Goal: Task Accomplishment & Management: Use online tool/utility

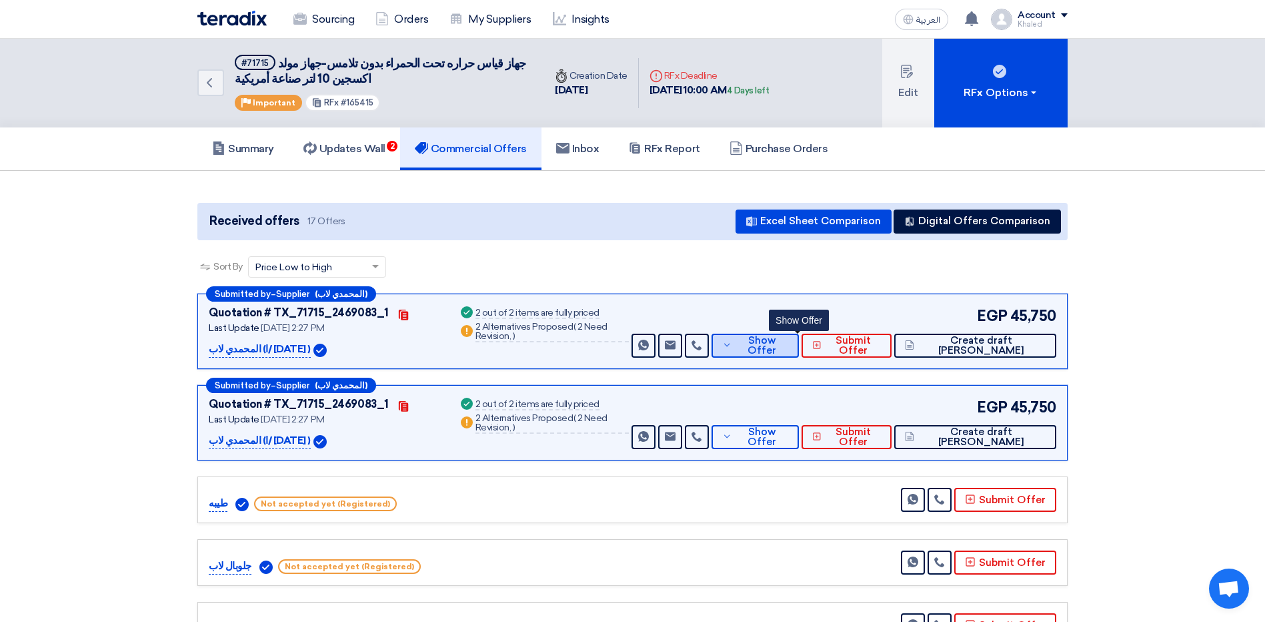
click at [732, 341] on icon at bounding box center [726, 344] width 9 height 11
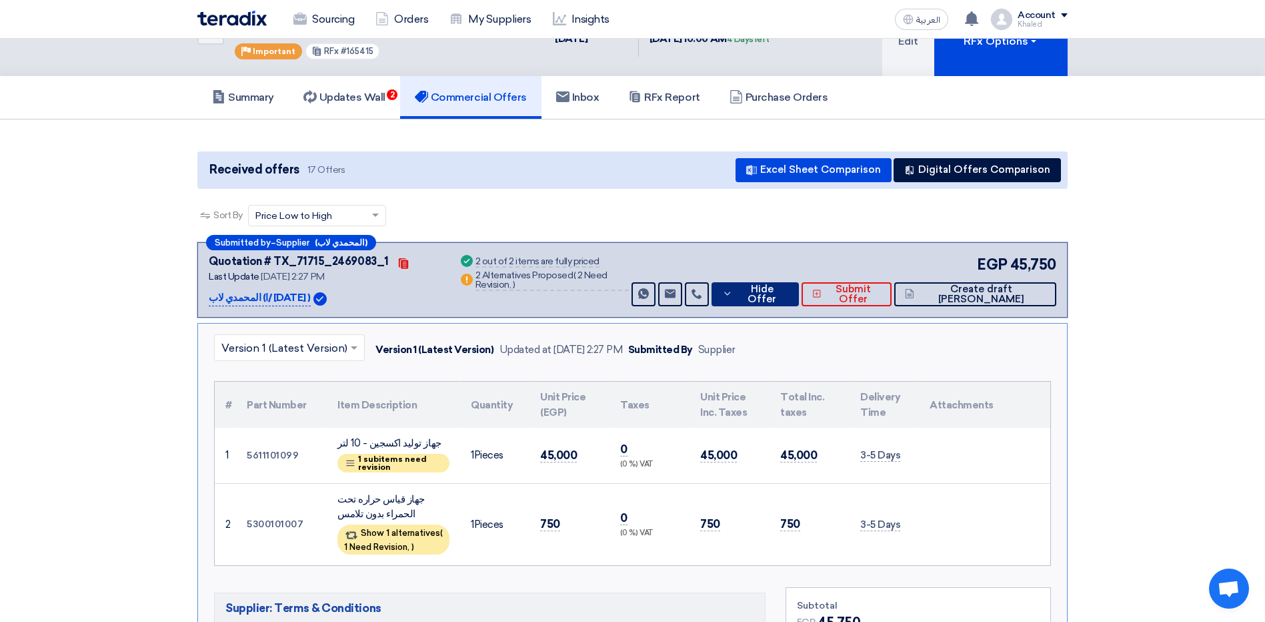
scroll to position [133, 0]
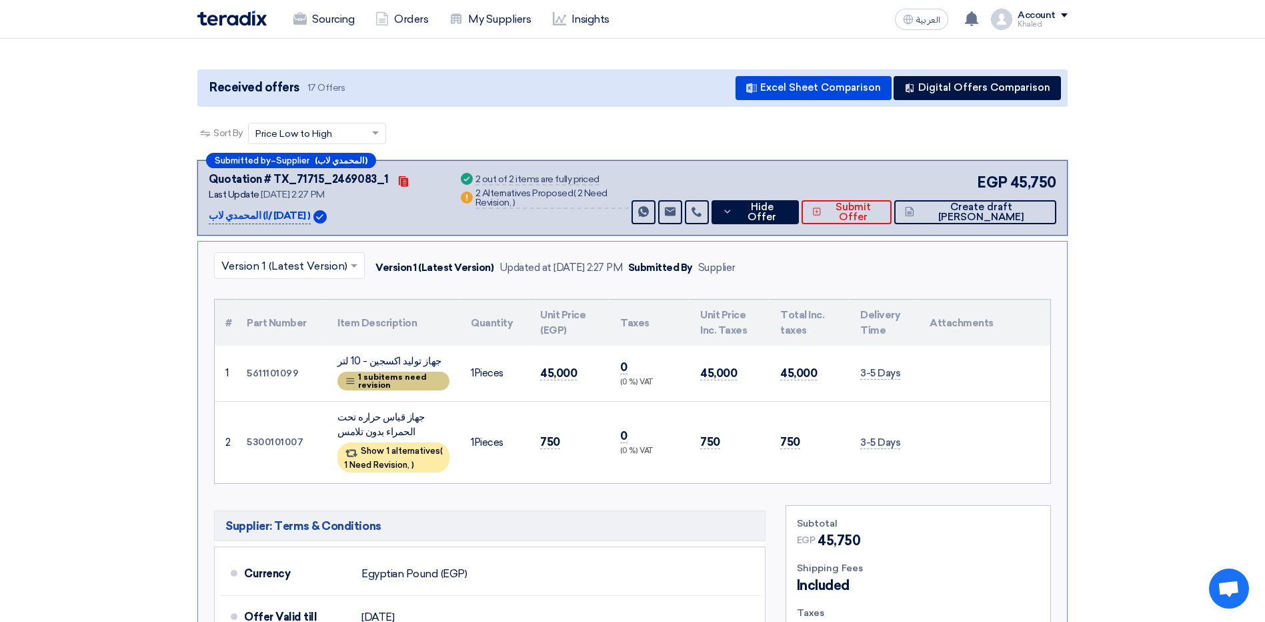
click at [383, 378] on div "Breakdown 1 subitems need revision" at bounding box center [393, 380] width 112 height 19
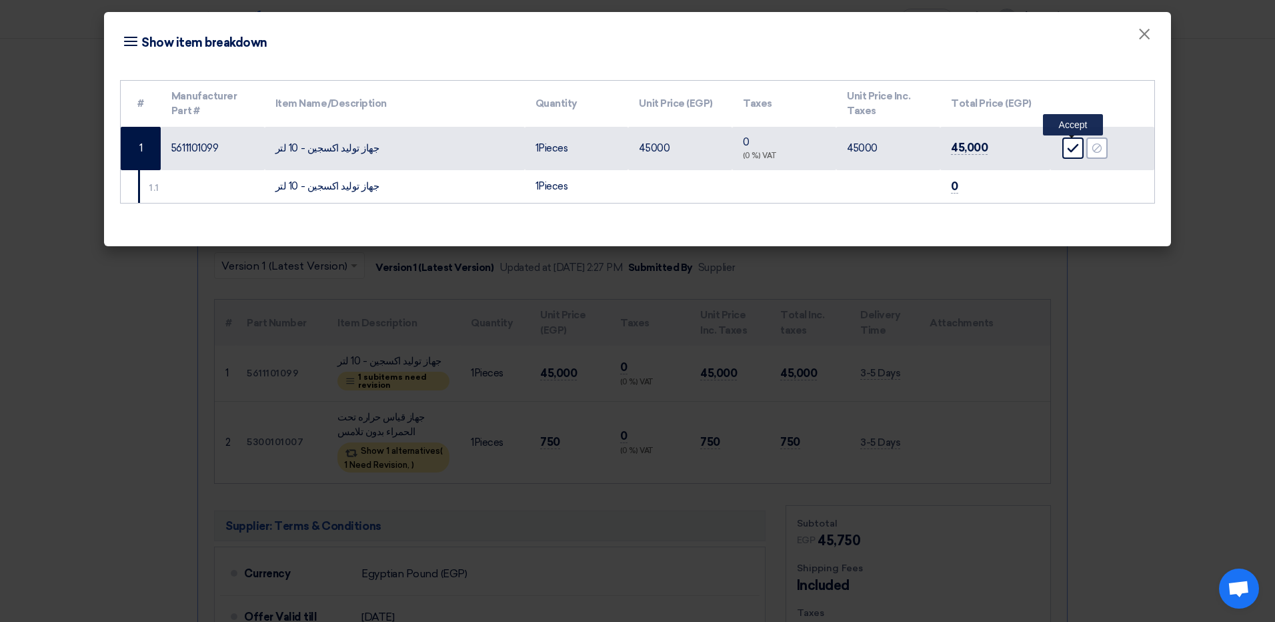
click at [1068, 153] on icon "Accept" at bounding box center [1073, 148] width 12 height 12
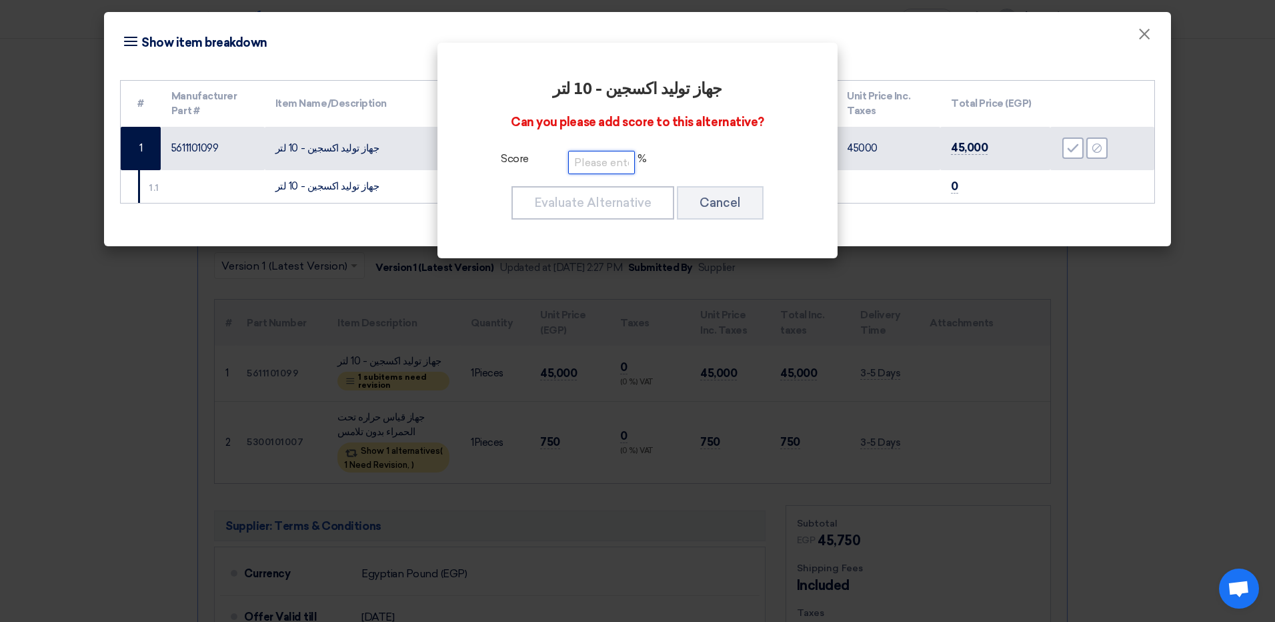
click at [620, 166] on input "number" at bounding box center [601, 162] width 67 height 23
type input "100"
click at [570, 197] on button "Evaluate Alternative" at bounding box center [592, 202] width 163 height 33
click at [603, 205] on button "Evaluate Alternative" at bounding box center [592, 202] width 163 height 33
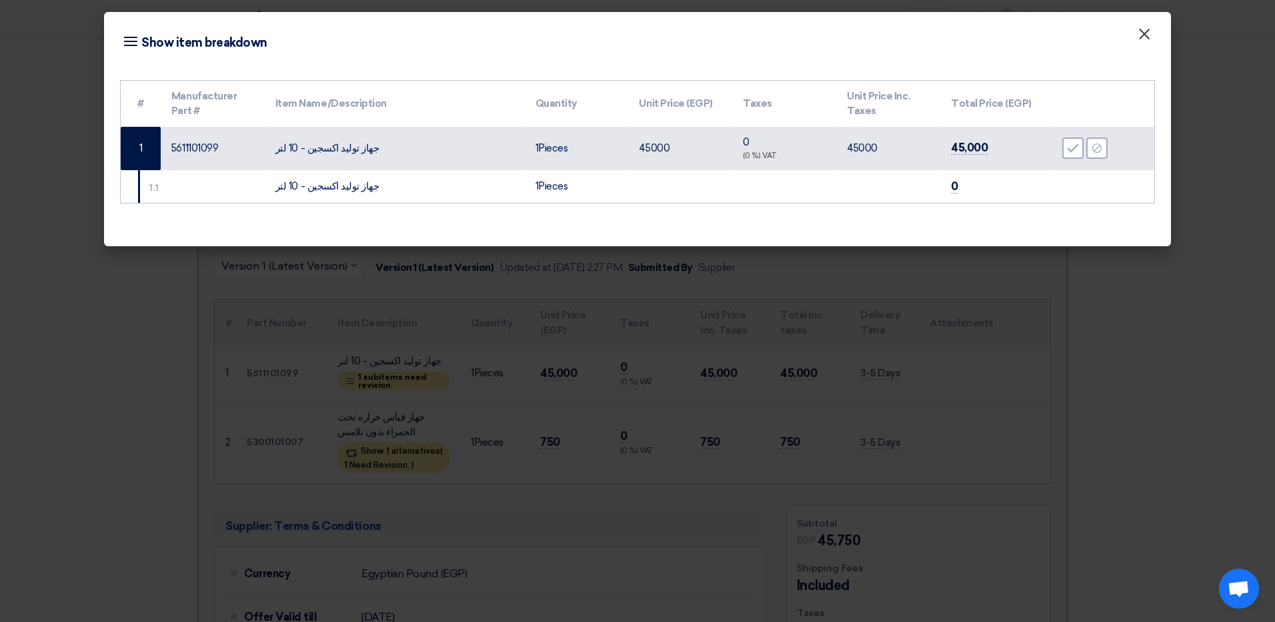
click at [1144, 44] on span "×" at bounding box center [1144, 37] width 13 height 27
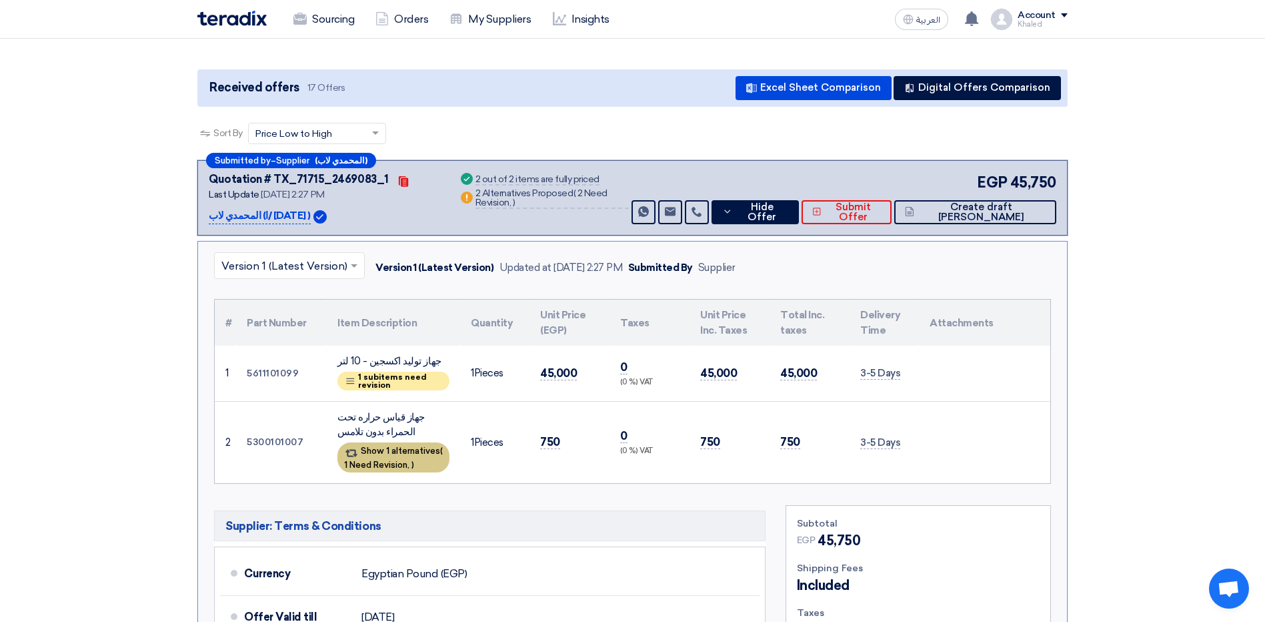
click at [353, 463] on span "1 Need Revision," at bounding box center [376, 464] width 65 height 10
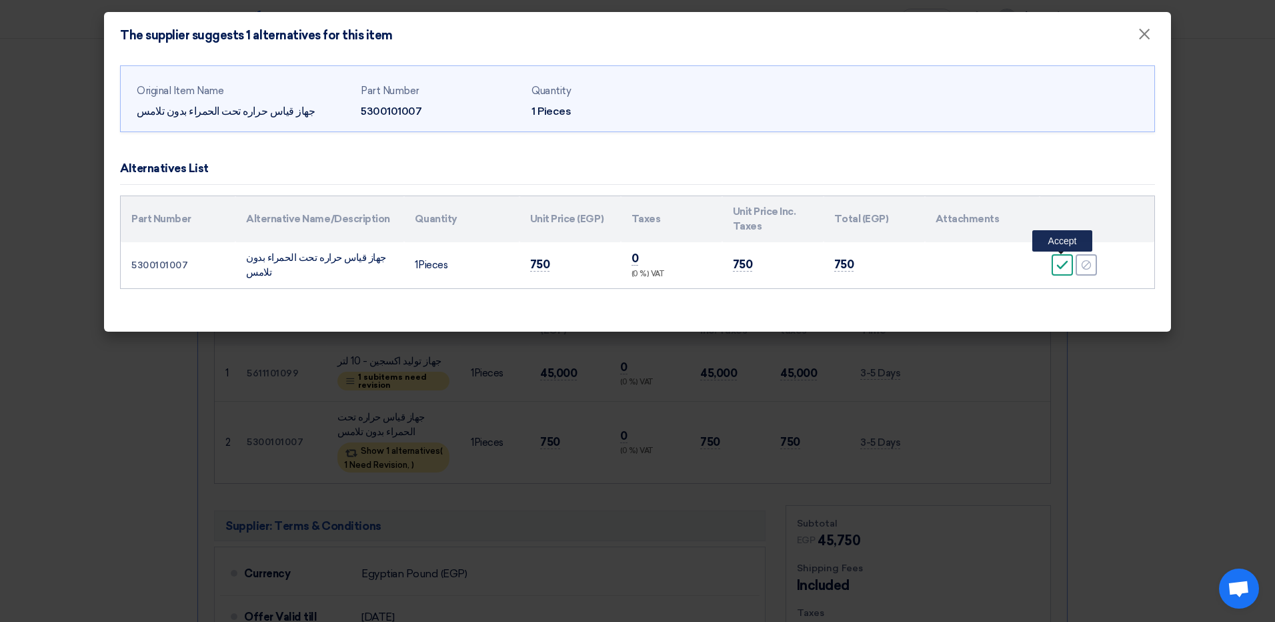
click at [1070, 263] on div "Accept" at bounding box center [1062, 264] width 21 height 21
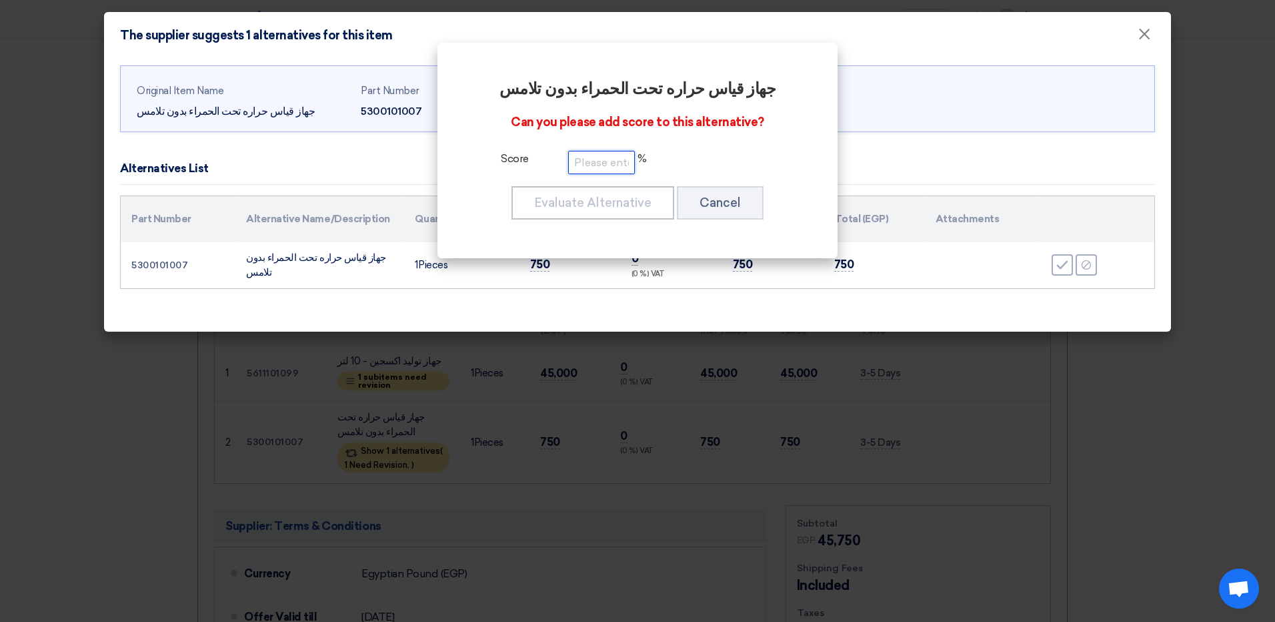
click at [624, 164] on input "number" at bounding box center [601, 162] width 67 height 23
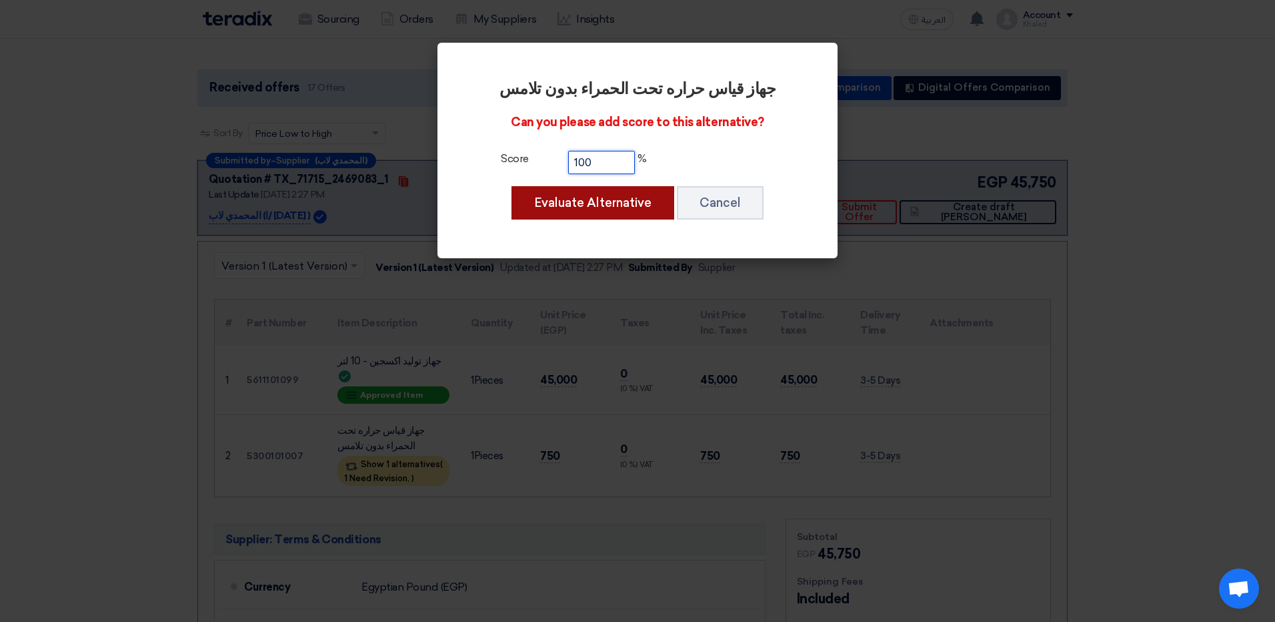
type input "100"
click at [523, 190] on button "Evaluate Alternative" at bounding box center [592, 202] width 163 height 33
click at [587, 197] on button "Evaluate Alternative" at bounding box center [592, 202] width 163 height 33
click at [597, 202] on button "Evaluate Alternative" at bounding box center [592, 202] width 163 height 33
click at [645, 202] on button "Evaluate Alternative" at bounding box center [592, 202] width 163 height 33
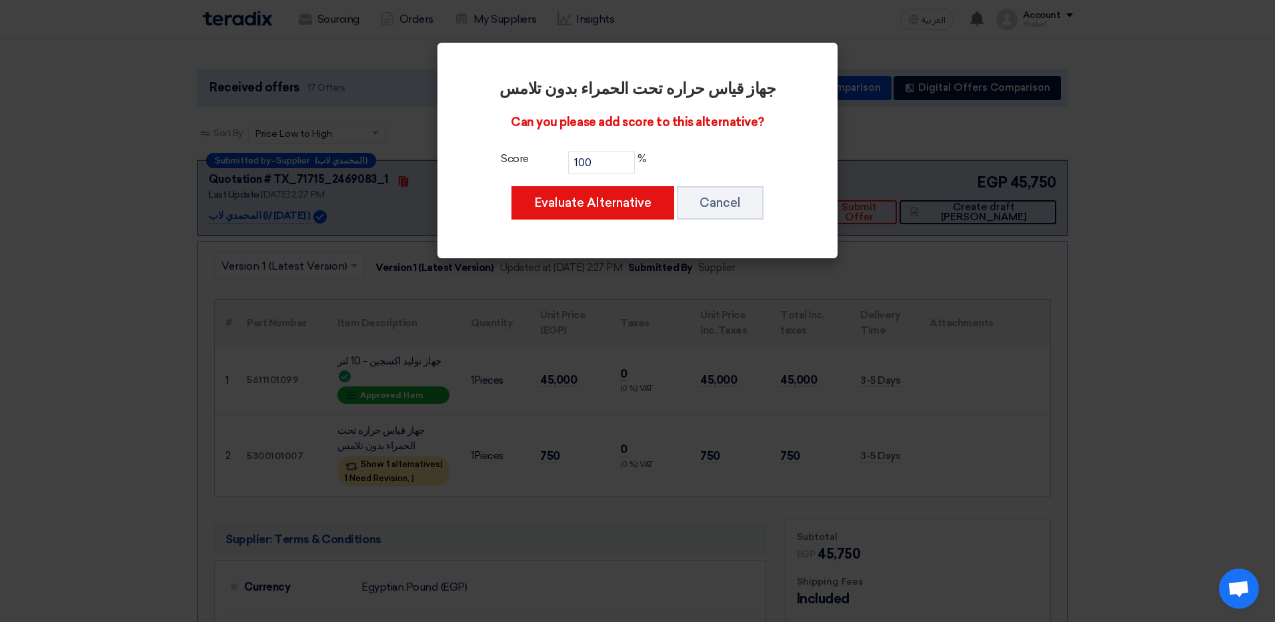
click at [929, 144] on modal-container "جهاز قياس حراره تحت الحمراء بدون تلامس Can you please add score to this alterna…" at bounding box center [637, 311] width 1275 height 622
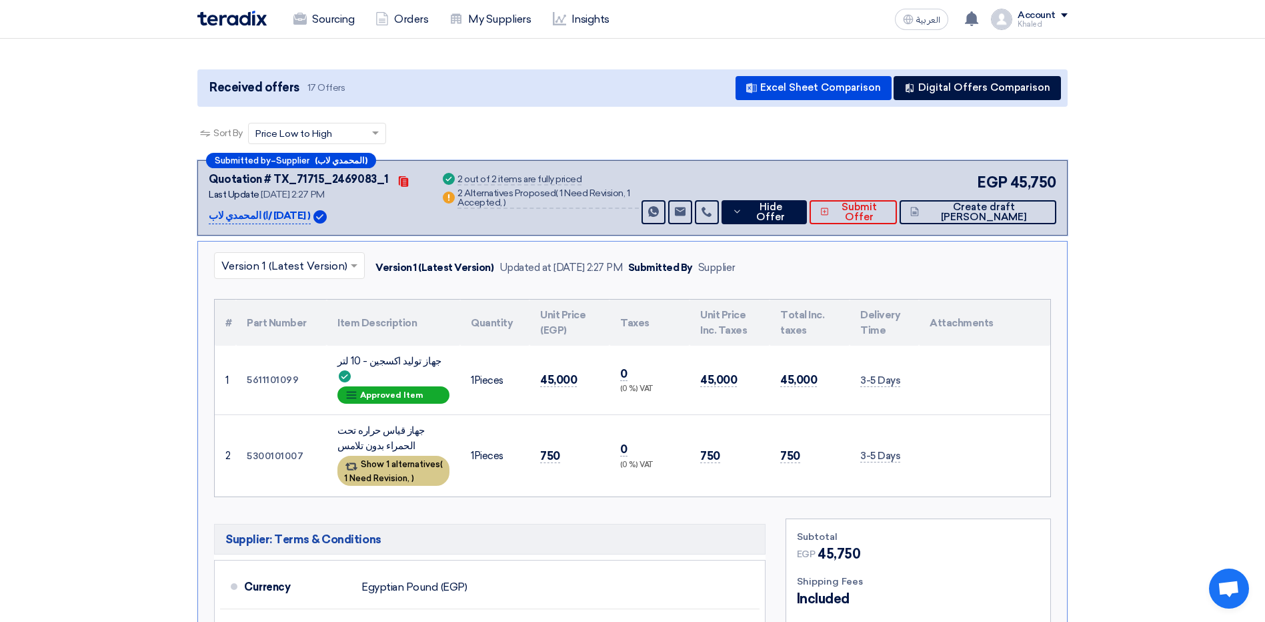
click at [397, 473] on span "1 Need Revision," at bounding box center [376, 478] width 65 height 10
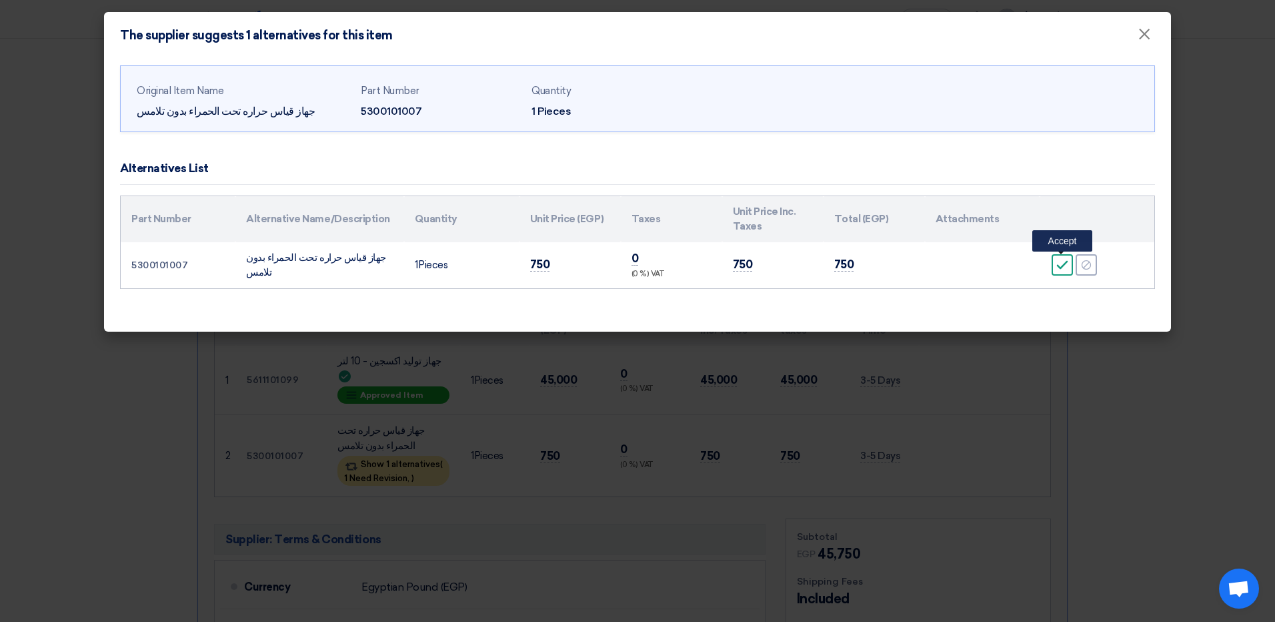
click at [1068, 265] on div "Accept" at bounding box center [1062, 264] width 21 height 21
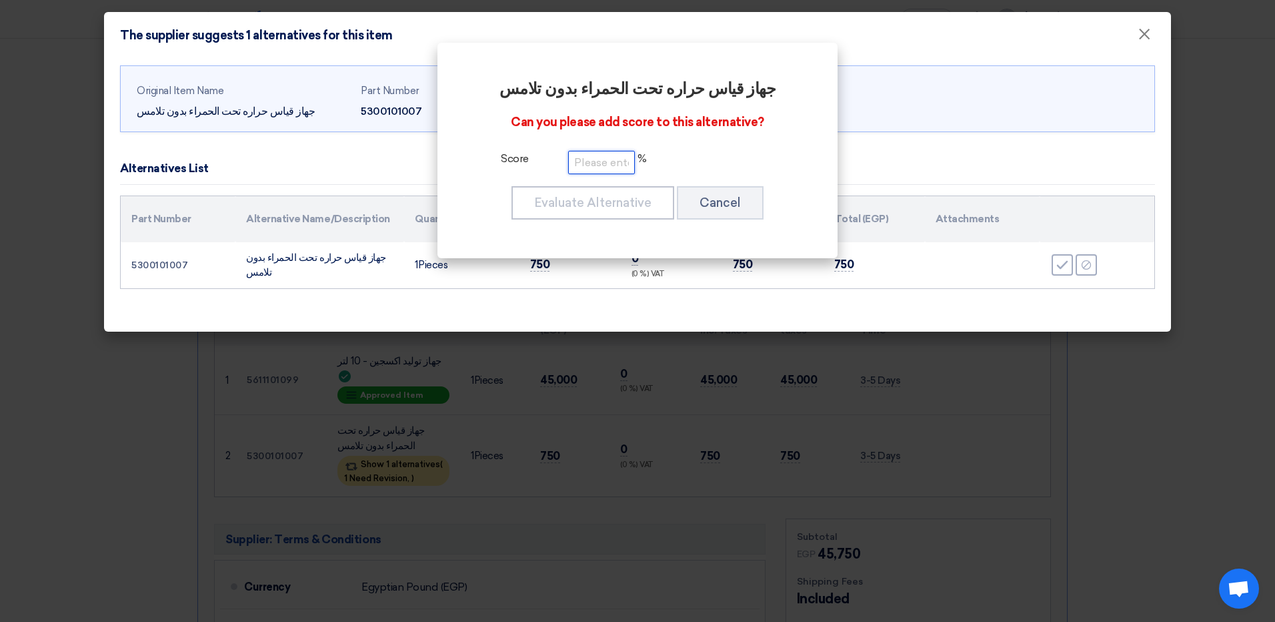
click at [606, 159] on input "number" at bounding box center [601, 162] width 67 height 23
type input "100"
click at [572, 183] on div "جهاز قياس حراره تحت الحمراء بدون تلامس Can you please add score to this alterna…" at bounding box center [637, 150] width 368 height 183
click at [572, 189] on button "Evaluate Alternative" at bounding box center [592, 202] width 163 height 33
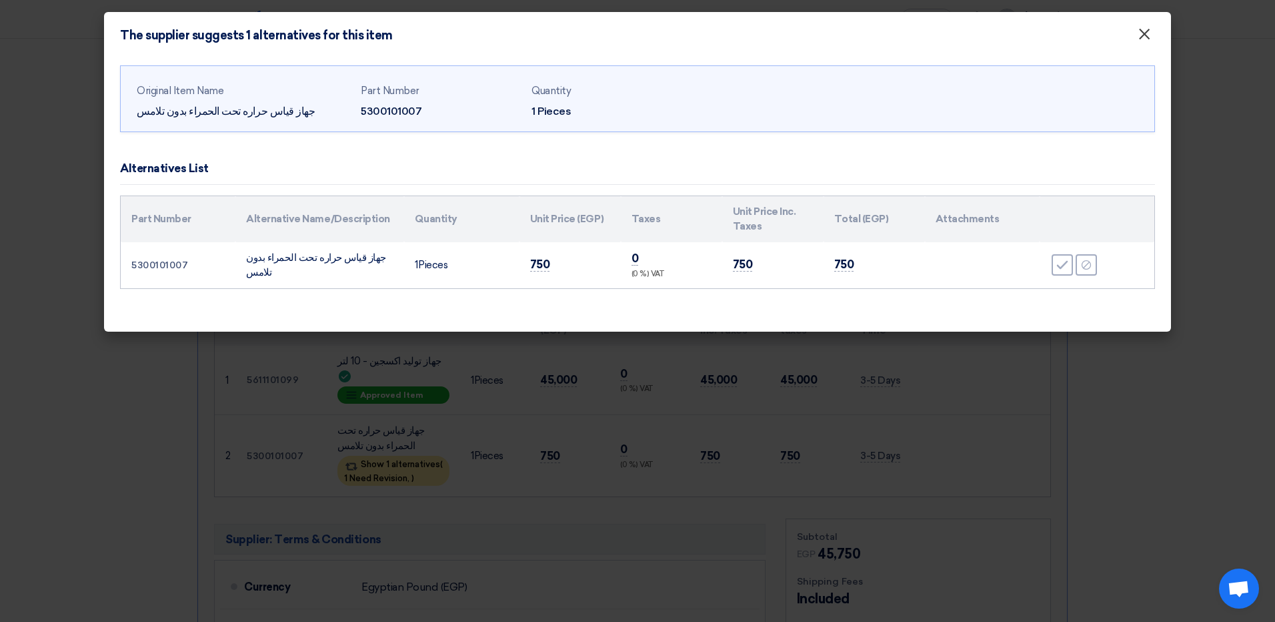
click at [1148, 39] on span "×" at bounding box center [1144, 37] width 13 height 27
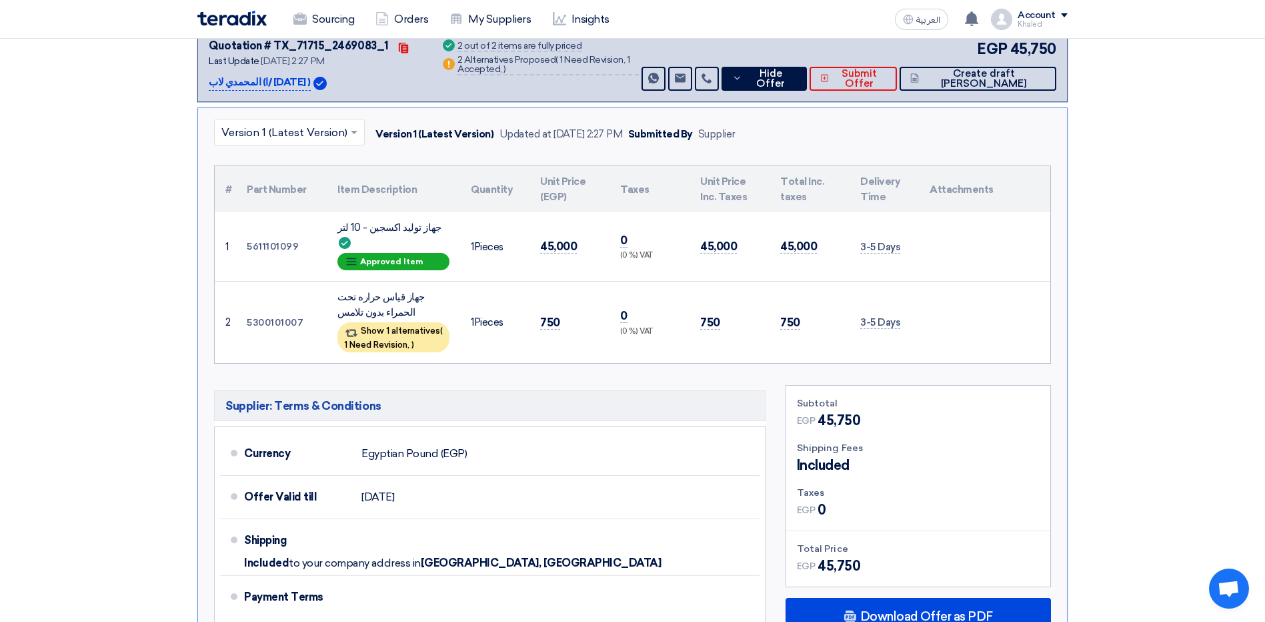
scroll to position [0, 0]
